Goal: Entertainment & Leisure: Consume media (video, audio)

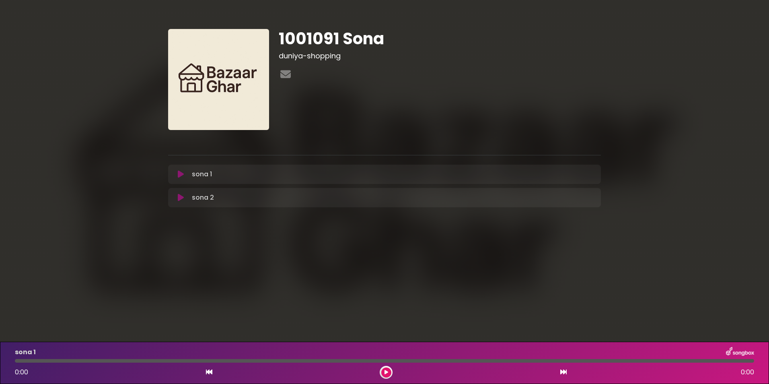
click at [306, 178] on div "sona 1 Loading Track..." at bounding box center [392, 174] width 407 height 10
click at [580, 174] on div "sona 1 Loading Track..." at bounding box center [392, 174] width 407 height 10
click at [183, 175] on icon at bounding box center [181, 174] width 6 height 8
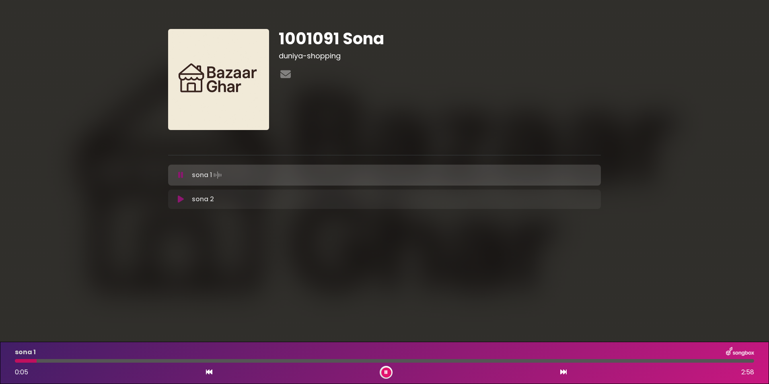
click at [66, 361] on div at bounding box center [384, 361] width 739 height 4
click at [118, 360] on div at bounding box center [384, 361] width 739 height 4
click at [388, 371] on button at bounding box center [386, 372] width 10 height 10
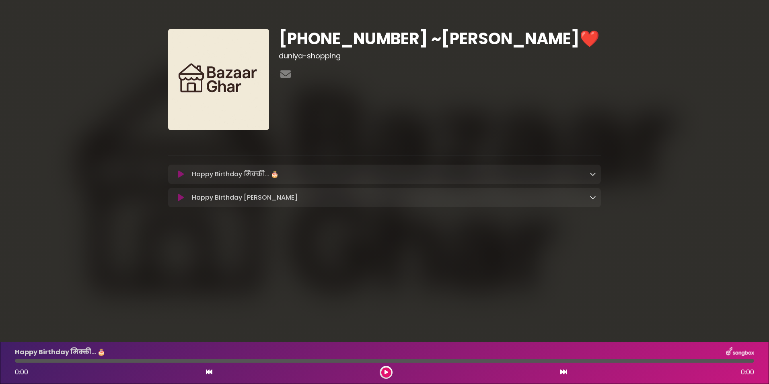
click at [181, 196] on icon at bounding box center [181, 197] width 6 height 8
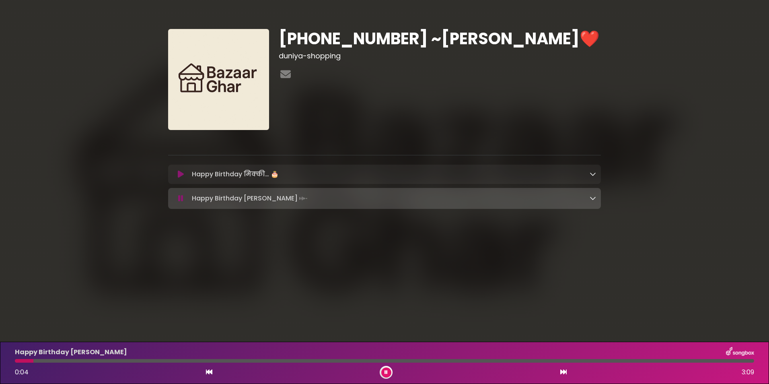
click at [60, 360] on div at bounding box center [384, 361] width 739 height 4
click at [93, 360] on div at bounding box center [384, 361] width 739 height 4
